Goal: Task Accomplishment & Management: Manage account settings

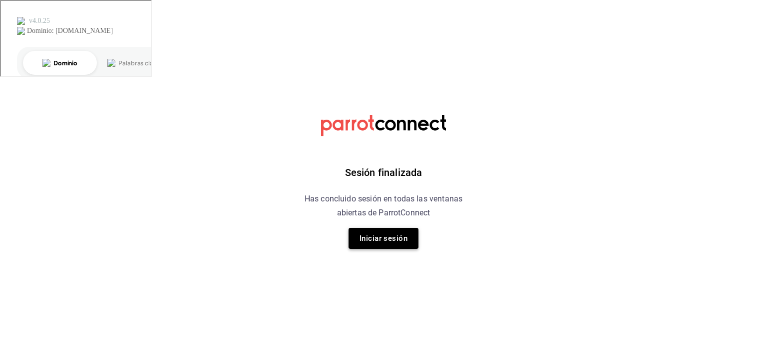
click at [378, 246] on button "Iniciar sesión" at bounding box center [384, 238] width 70 height 21
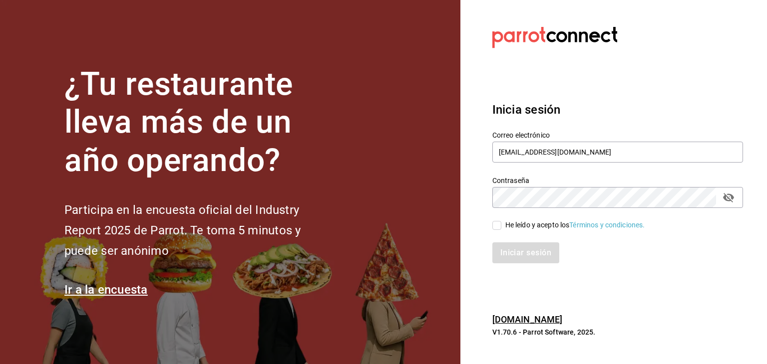
click at [515, 229] on div "He leído y acepto los Términos y condiciones." at bounding box center [575, 225] width 140 height 10
click at [501, 229] on input "He leído y acepto los Términos y condiciones." at bounding box center [496, 225] width 9 height 9
checkbox input "true"
click at [500, 260] on button "Iniciar sesión" at bounding box center [526, 253] width 68 height 21
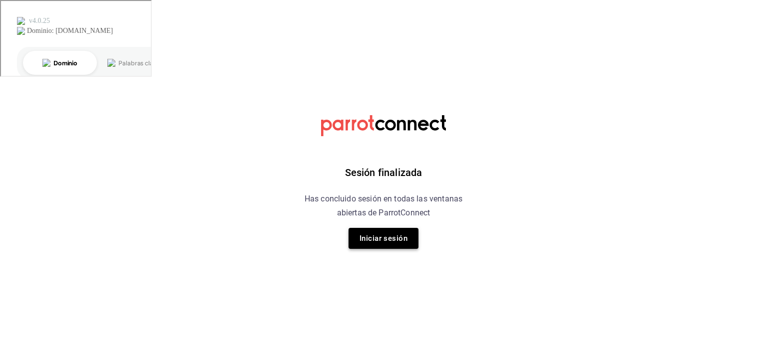
click at [400, 248] on button "Iniciar sesión" at bounding box center [384, 238] width 70 height 21
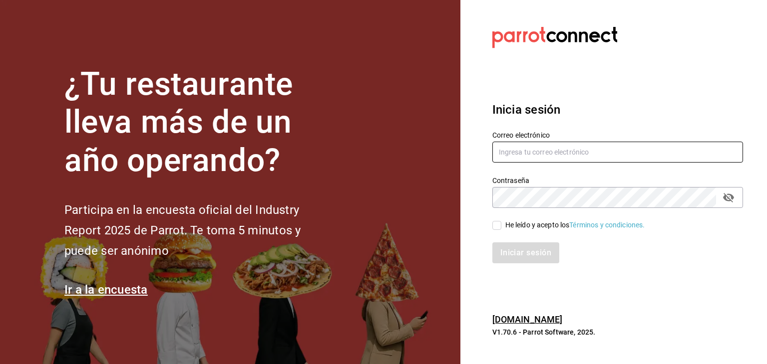
type input "[EMAIL_ADDRESS][DOMAIN_NAME]"
click at [508, 230] on div "He leído y acepto los Términos y condiciones." at bounding box center [575, 225] width 140 height 10
click at [501, 230] on input "He leído y acepto los Términos y condiciones." at bounding box center [496, 225] width 9 height 9
checkbox input "true"
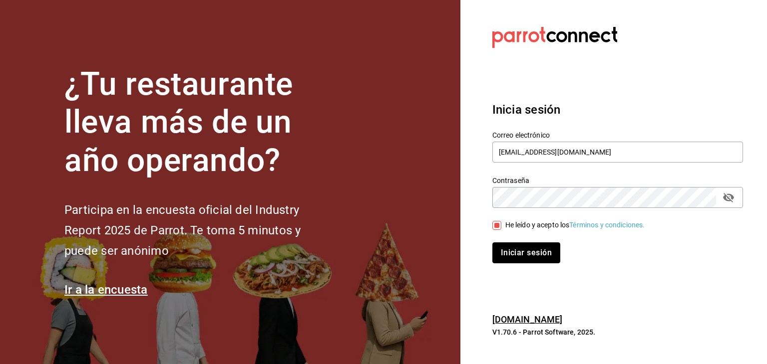
drag, startPoint x: 503, startPoint y: 244, endPoint x: 503, endPoint y: 237, distance: 7.5
click at [503, 245] on button "Iniciar sesión" at bounding box center [526, 253] width 68 height 21
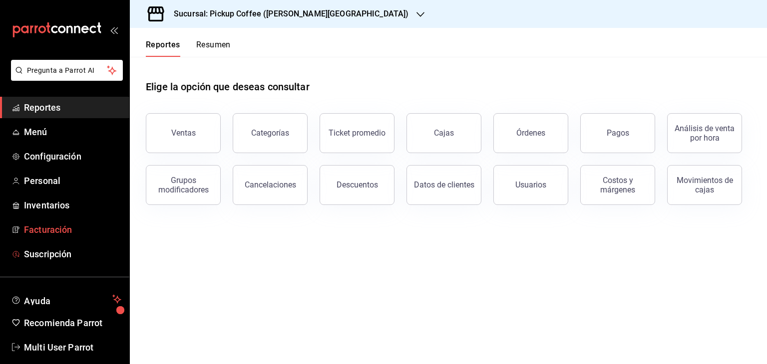
scroll to position [12, 0]
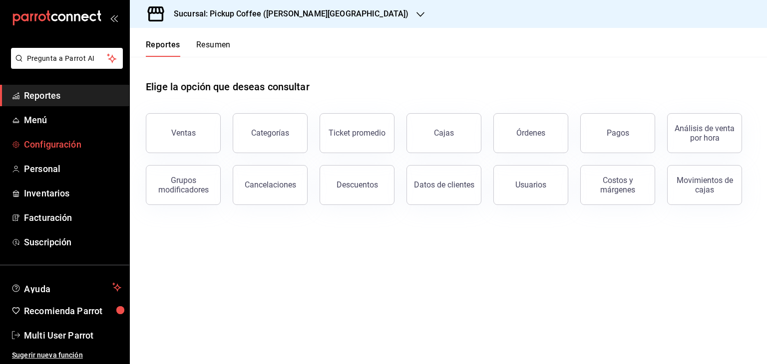
click at [53, 147] on span "Configuración" at bounding box center [72, 144] width 97 height 13
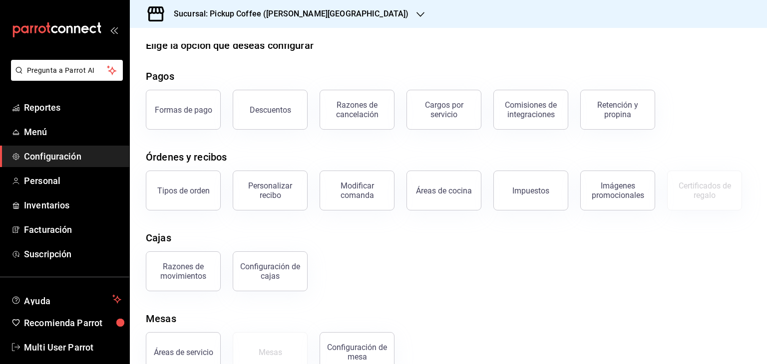
scroll to position [38, 0]
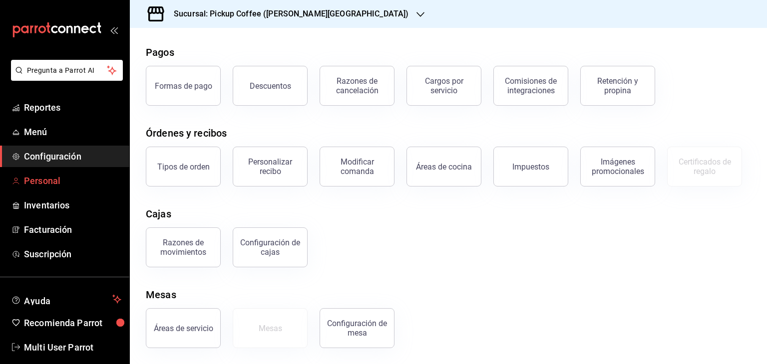
click at [78, 178] on span "Personal" at bounding box center [72, 180] width 97 height 13
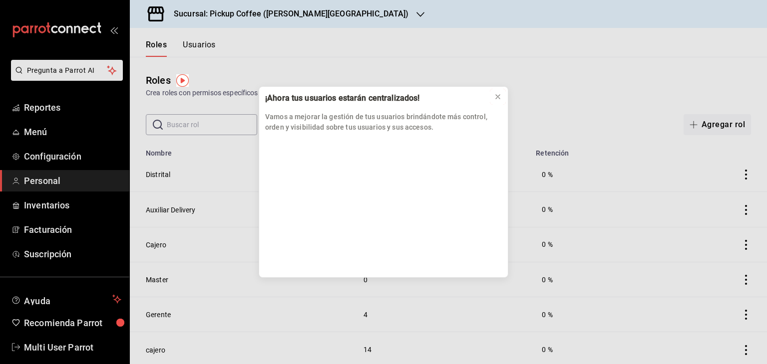
click at [501, 96] on icon at bounding box center [498, 97] width 8 height 8
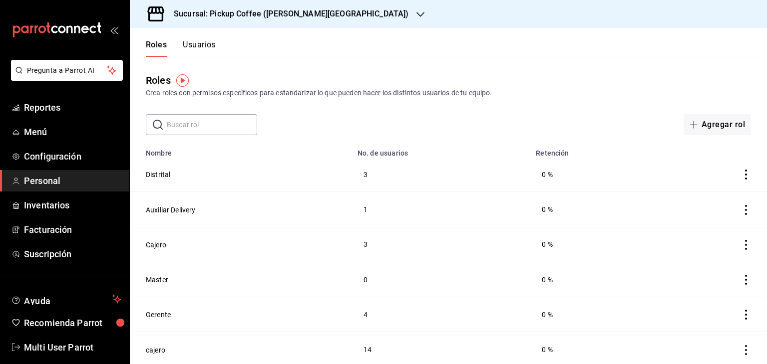
scroll to position [3, 0]
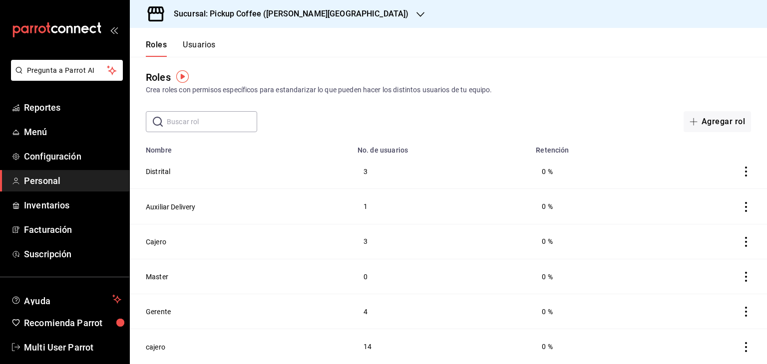
click at [742, 308] on icon "actions" at bounding box center [746, 312] width 10 height 10
click at [592, 212] on div at bounding box center [383, 182] width 767 height 364
click at [199, 44] on button "Usuarios" at bounding box center [199, 48] width 33 height 17
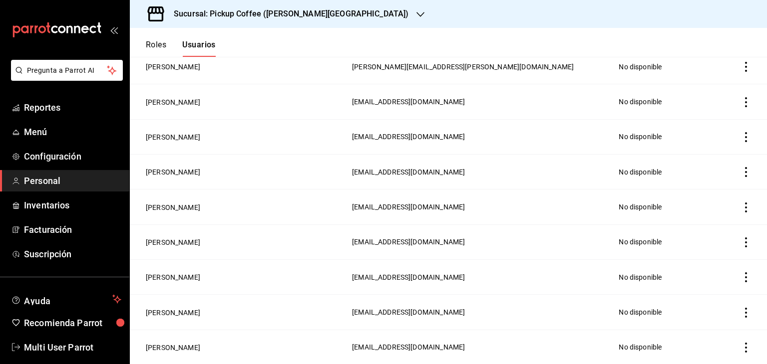
scroll to position [1548, 0]
click at [42, 161] on span "Configuración" at bounding box center [72, 156] width 97 height 13
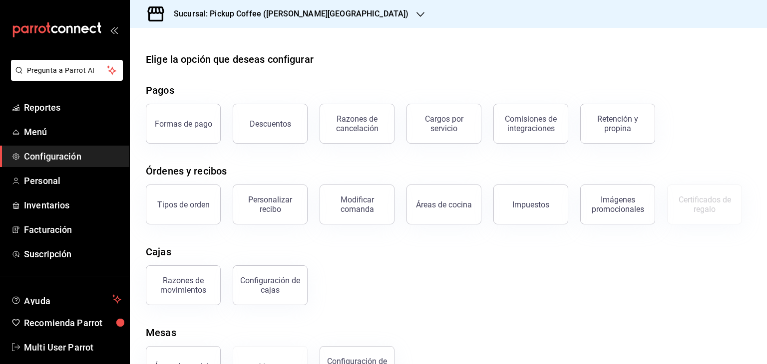
scroll to position [38, 0]
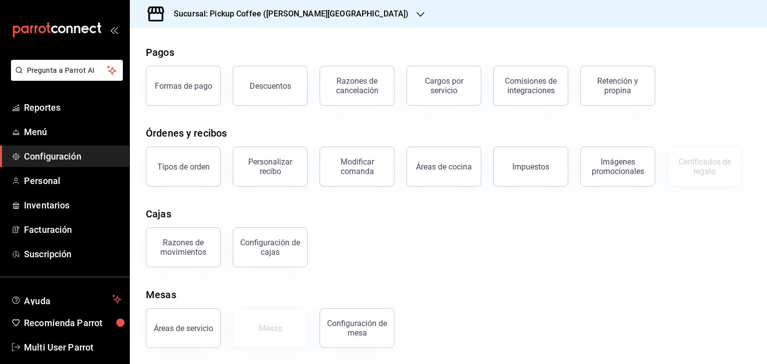
click at [240, 8] on h3 "Sucursal: Pickup Coffee ([PERSON_NAME][GEOGRAPHIC_DATA])" at bounding box center [287, 14] width 243 height 12
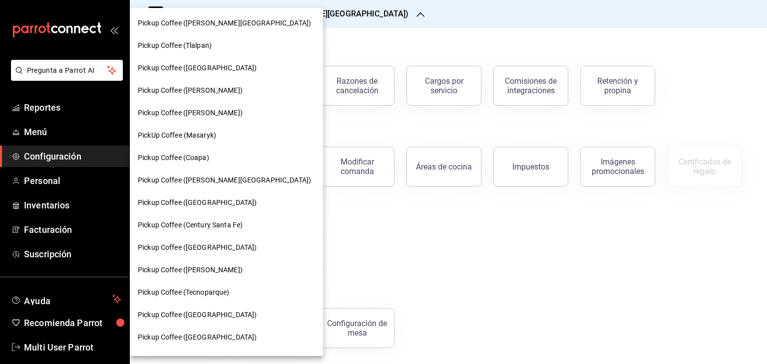
click at [39, 134] on div at bounding box center [383, 182] width 767 height 364
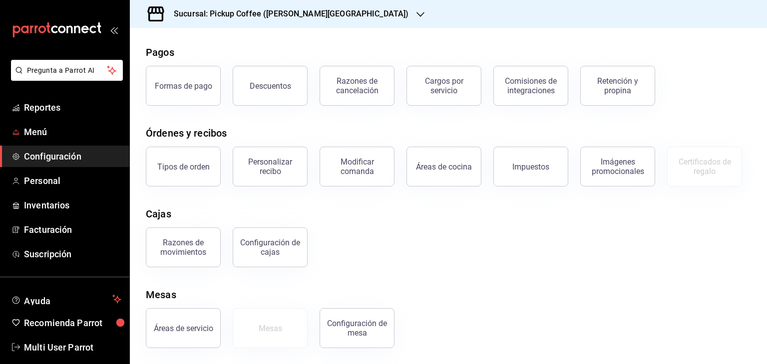
click at [35, 134] on span "Menú" at bounding box center [72, 131] width 97 height 13
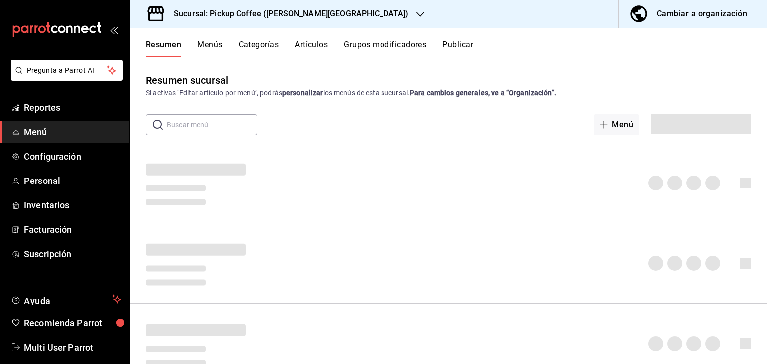
click at [731, 18] on div "Cambiar a organización" at bounding box center [702, 14] width 90 height 14
